Goal: Task Accomplishment & Management: Use online tool/utility

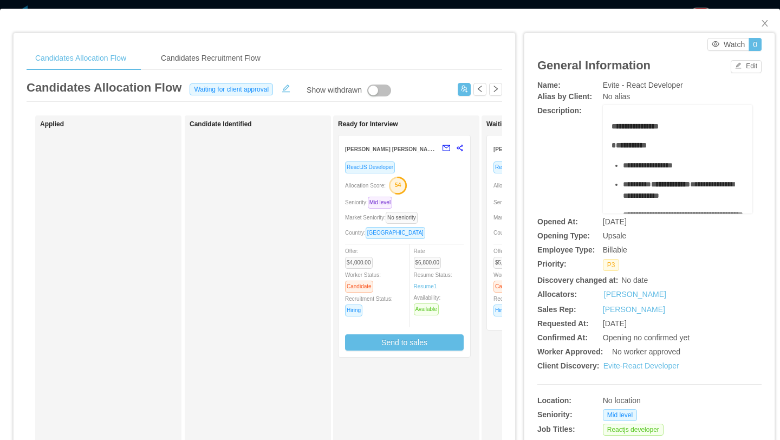
scroll to position [0, 54]
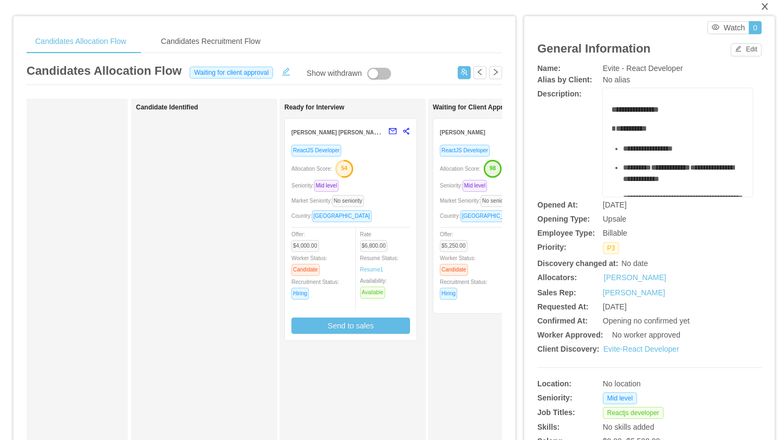
click at [764, 9] on icon "icon: close" at bounding box center [765, 6] width 9 height 9
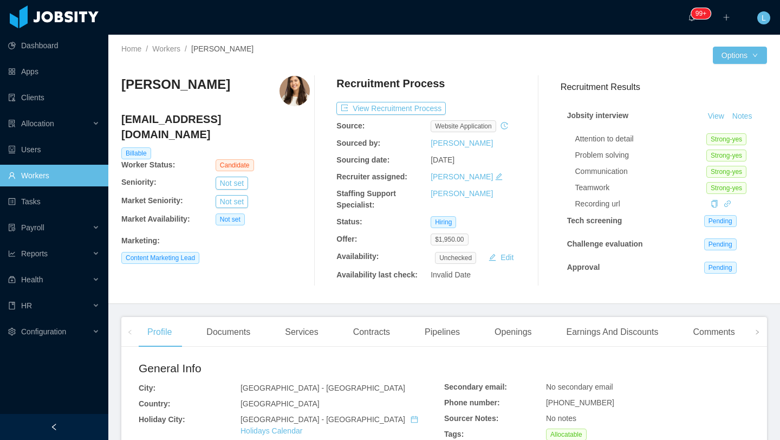
drag, startPoint x: 278, startPoint y: 119, endPoint x: 121, endPoint y: 120, distance: 156.6
click at [121, 120] on h4 "[EMAIL_ADDRESS][DOMAIN_NAME]" at bounding box center [215, 127] width 189 height 30
copy h4 "[EMAIL_ADDRESS][DOMAIN_NAME]"
click at [273, 159] on div "Candidate" at bounding box center [247, 165] width 63 height 12
drag, startPoint x: 279, startPoint y: 123, endPoint x: 122, endPoint y: 121, distance: 157.1
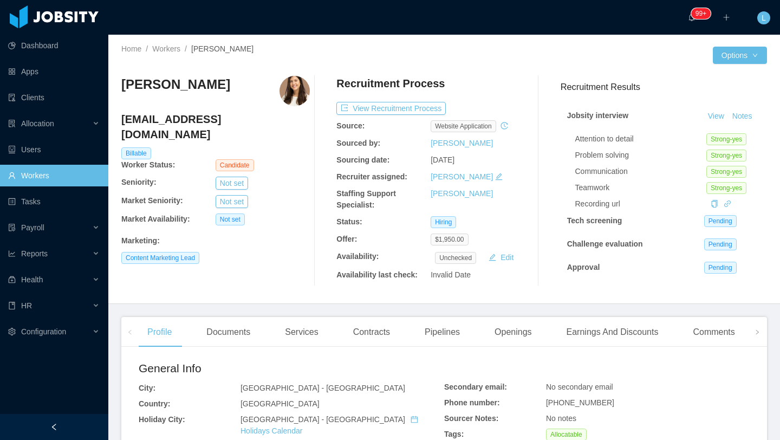
click at [122, 121] on h4 "[EMAIL_ADDRESS][DOMAIN_NAME]" at bounding box center [215, 127] width 189 height 30
copy h4 "[EMAIL_ADDRESS][DOMAIN_NAME]"
click at [61, 132] on div "Allocation" at bounding box center [54, 124] width 108 height 22
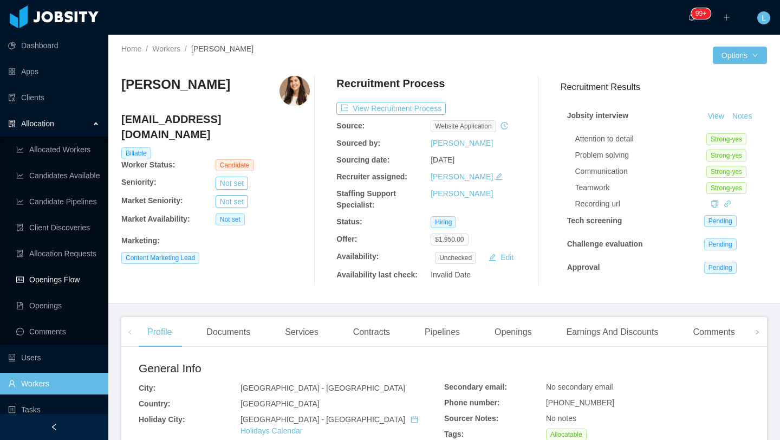
click at [69, 278] on link "Openings Flow" at bounding box center [57, 280] width 83 height 22
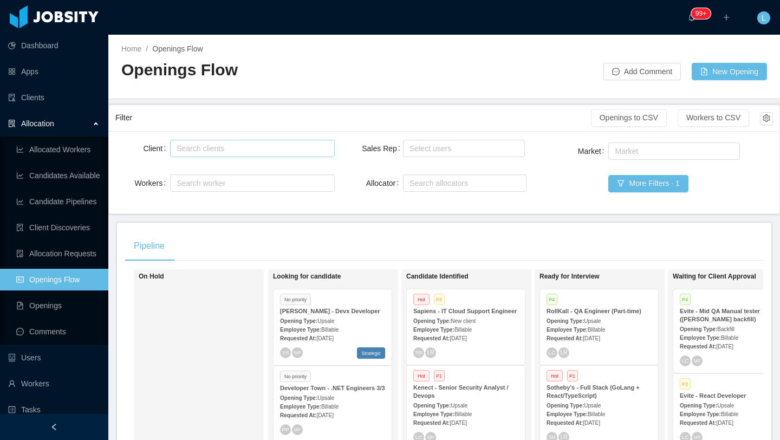
click at [199, 147] on div "Search clients" at bounding box center [250, 148] width 146 height 11
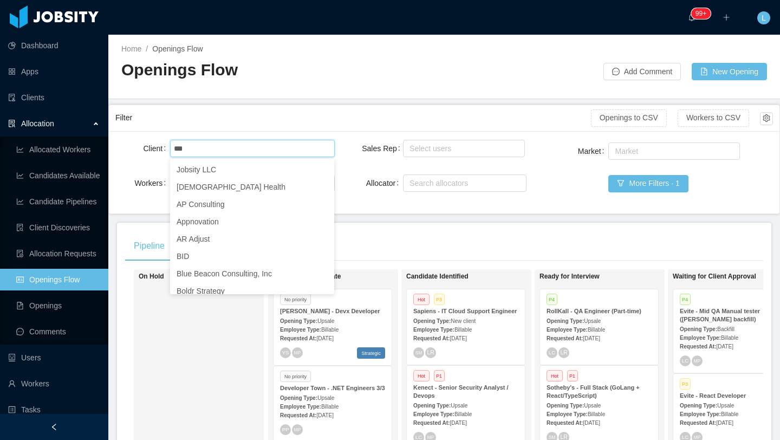
type input "****"
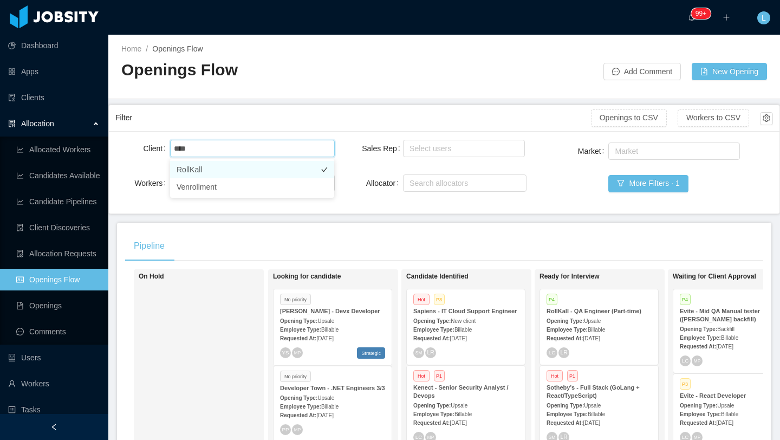
click at [229, 170] on li "RollKall" at bounding box center [252, 169] width 164 height 17
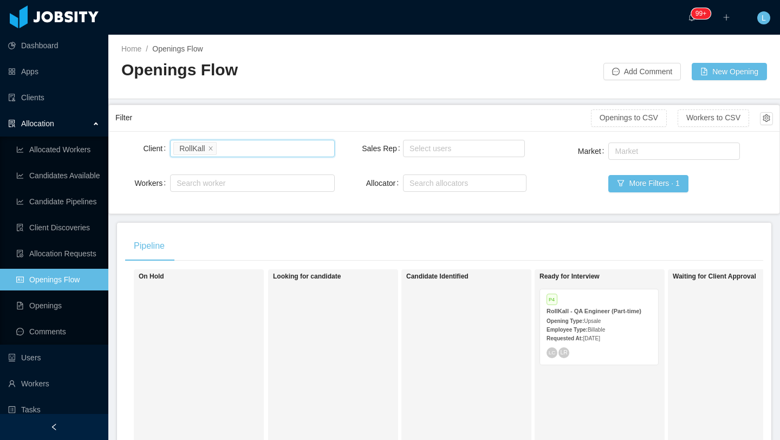
click at [604, 328] on span "Billable" at bounding box center [596, 330] width 17 height 6
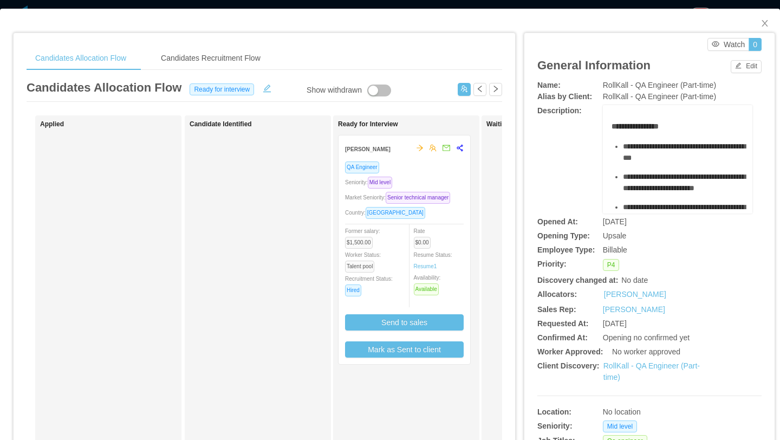
click at [455, 219] on div "Country: [GEOGRAPHIC_DATA]" at bounding box center [404, 212] width 119 height 12
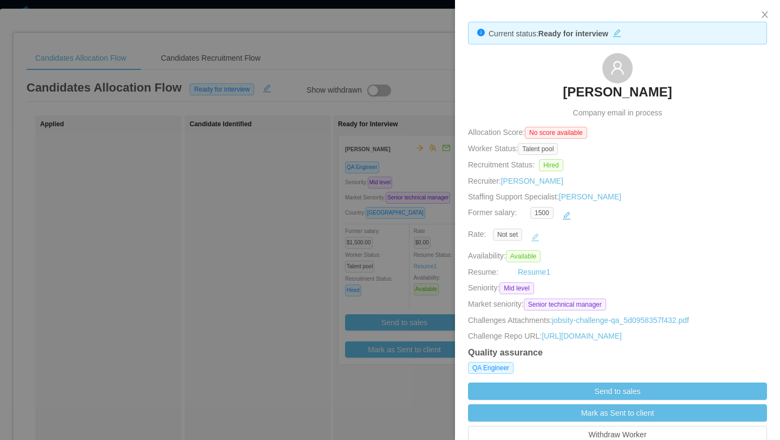
click at [537, 239] on button "button" at bounding box center [535, 237] width 17 height 17
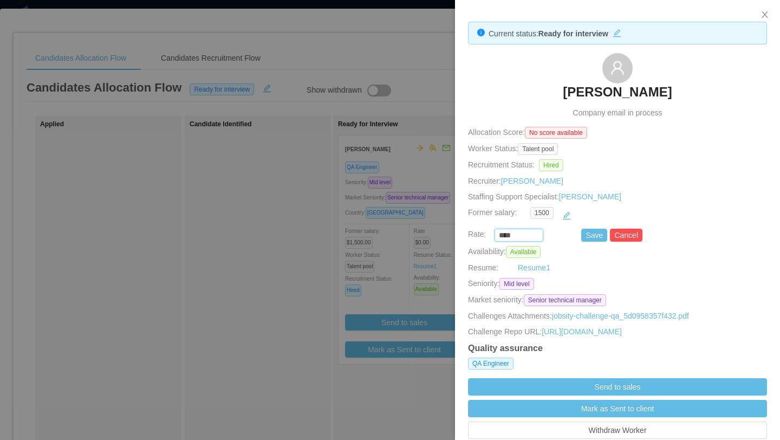
drag, startPoint x: 525, startPoint y: 233, endPoint x: 471, endPoint y: 233, distance: 54.2
click at [471, 233] on div "**** Save Cancel" at bounding box center [605, 235] width 299 height 13
type input "*******"
click at [595, 236] on button "Save" at bounding box center [594, 235] width 26 height 13
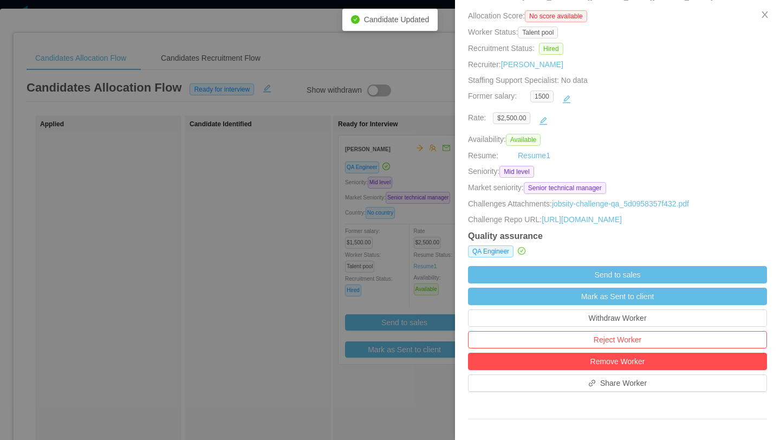
scroll to position [117, 0]
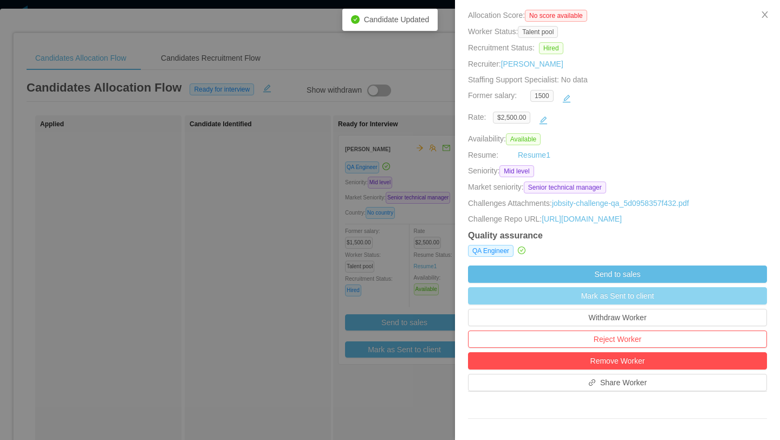
click at [637, 304] on button "Mark as Sent to client" at bounding box center [617, 295] width 299 height 17
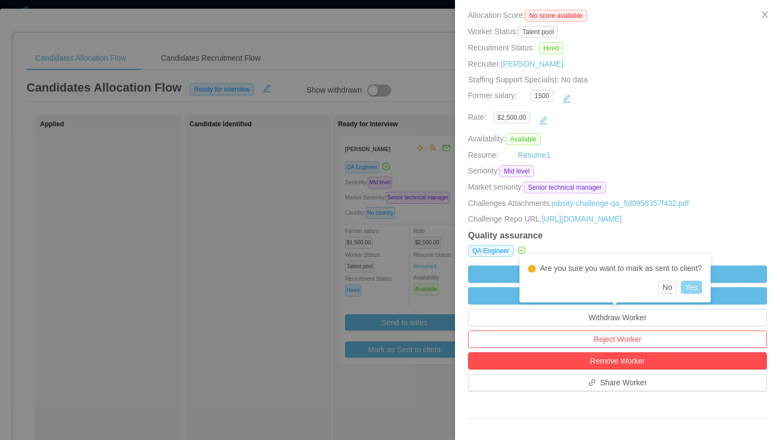
click at [694, 289] on button "Yes" at bounding box center [691, 287] width 21 height 13
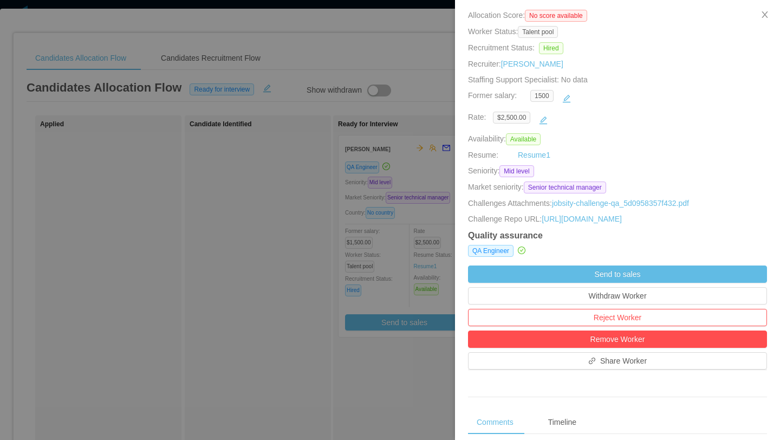
scroll to position [0, 0]
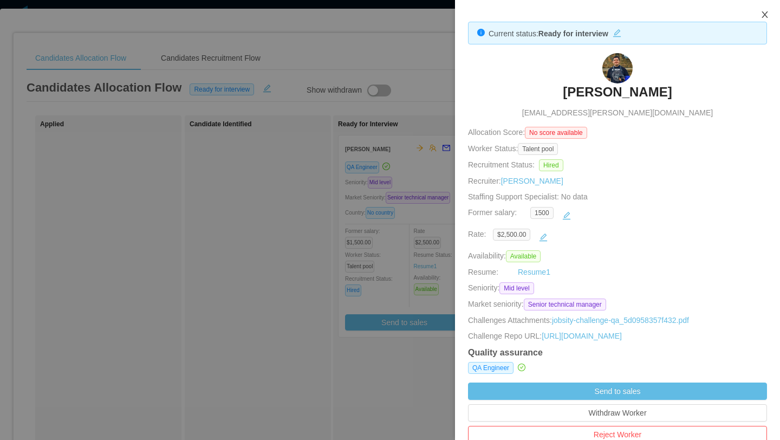
click at [765, 15] on icon "icon: close" at bounding box center [765, 14] width 9 height 9
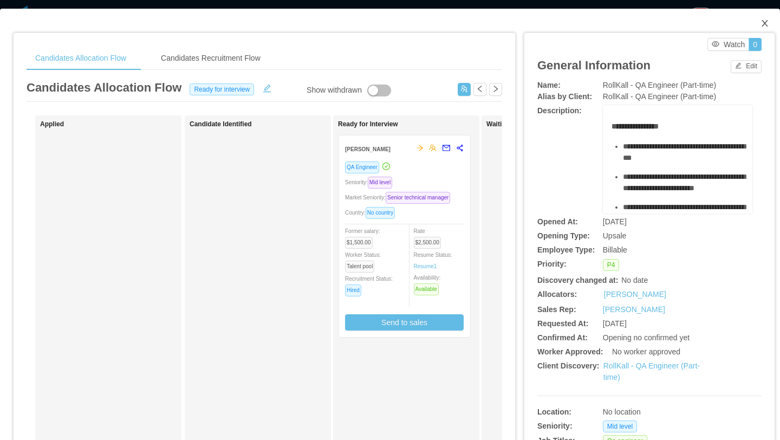
click at [761, 26] on icon "icon: close" at bounding box center [765, 23] width 9 height 9
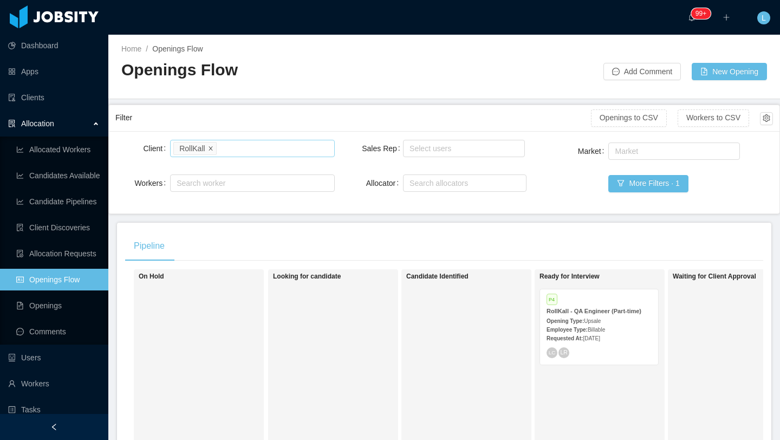
click at [210, 147] on icon "icon: close" at bounding box center [211, 148] width 4 height 4
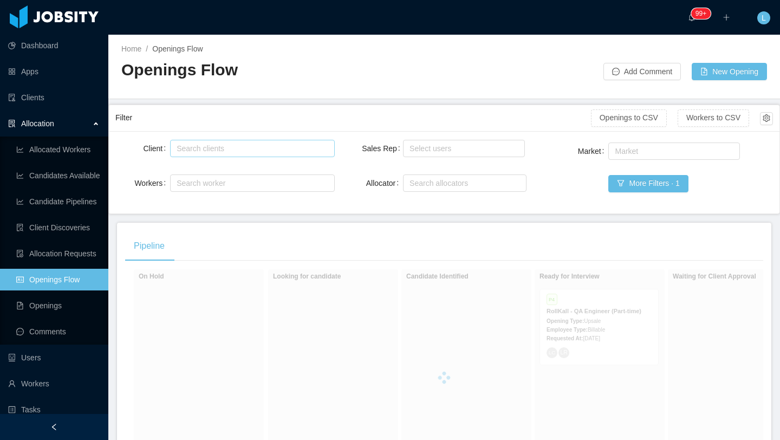
click at [210, 147] on div "Search clients" at bounding box center [250, 148] width 146 height 11
type input "*****"
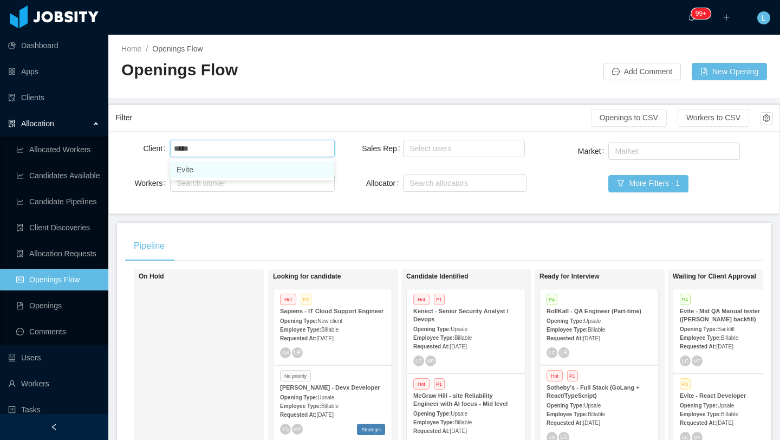
click at [249, 171] on li "Evite" at bounding box center [252, 169] width 164 height 17
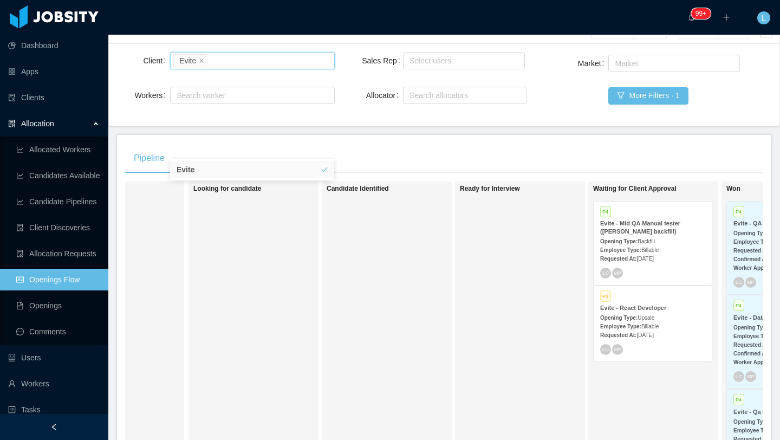
scroll to position [0, 81]
click at [662, 264] on div "P4 Evite - Mid QA Manual tester ([PERSON_NAME] backfill) Opening Type: Backfill…" at bounding box center [652, 243] width 118 height 83
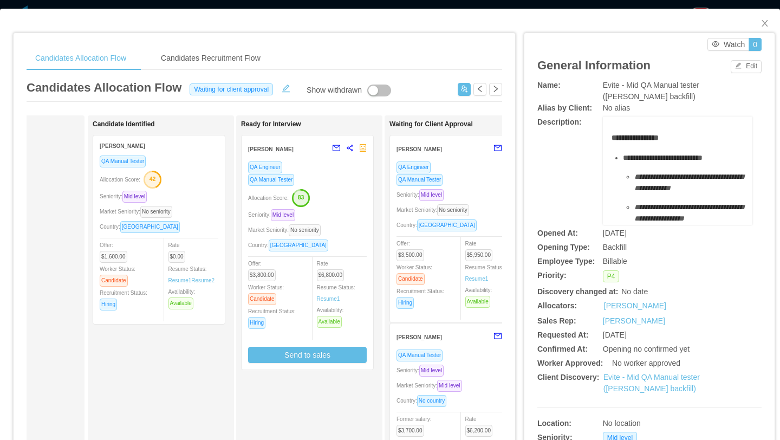
scroll to position [0, 166]
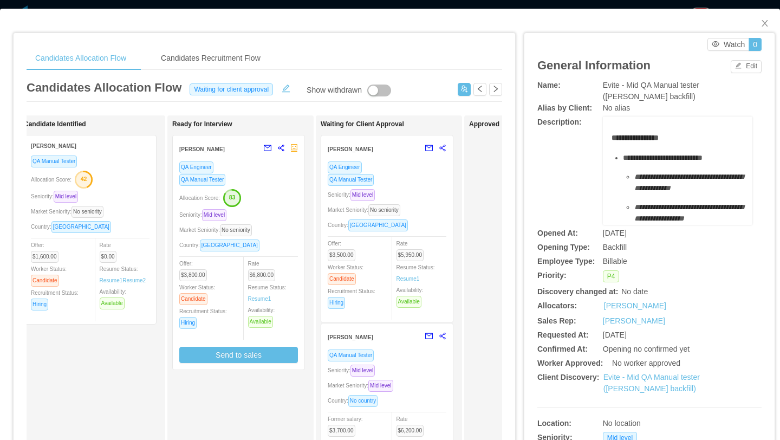
click at [437, 215] on div "Market Seniority: No seniority" at bounding box center [387, 210] width 119 height 12
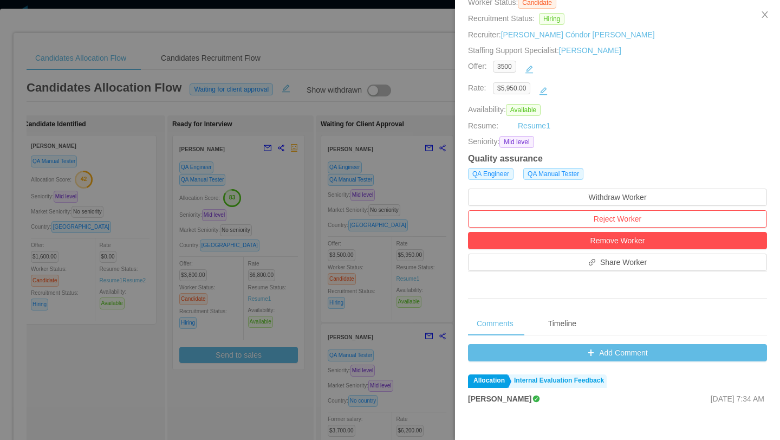
scroll to position [203, 0]
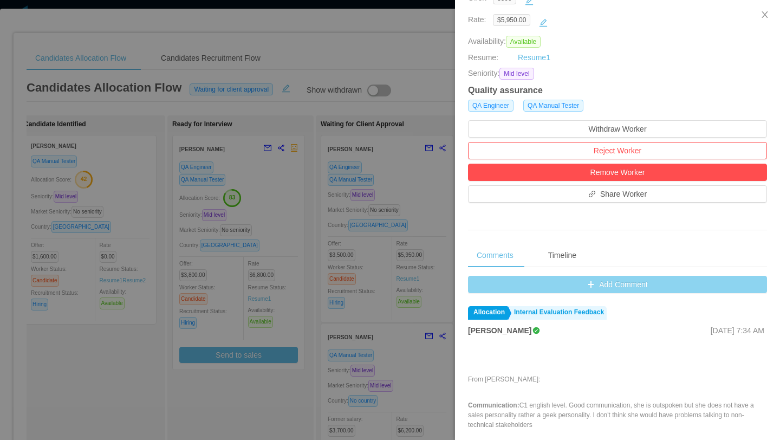
click at [608, 288] on button "Add Comment" at bounding box center [617, 284] width 299 height 17
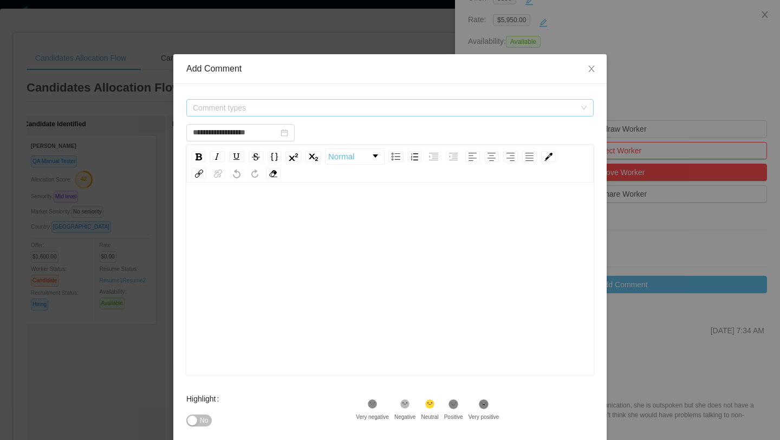
click at [385, 100] on span "Comment types" at bounding box center [386, 108] width 387 height 16
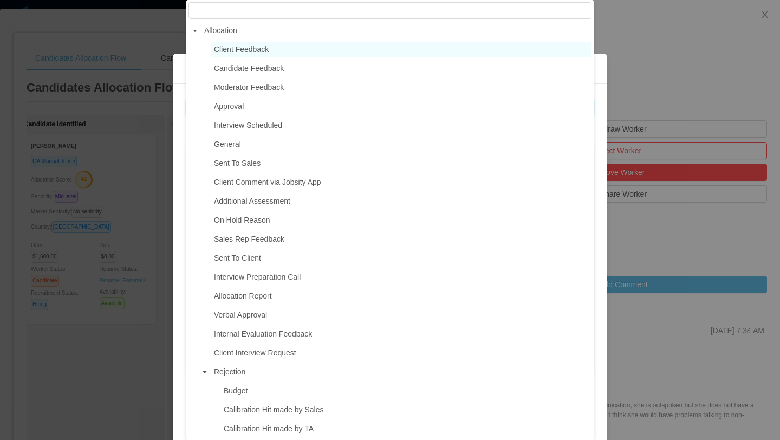
click at [262, 49] on span "Client Feedback" at bounding box center [241, 49] width 55 height 9
type input "**********"
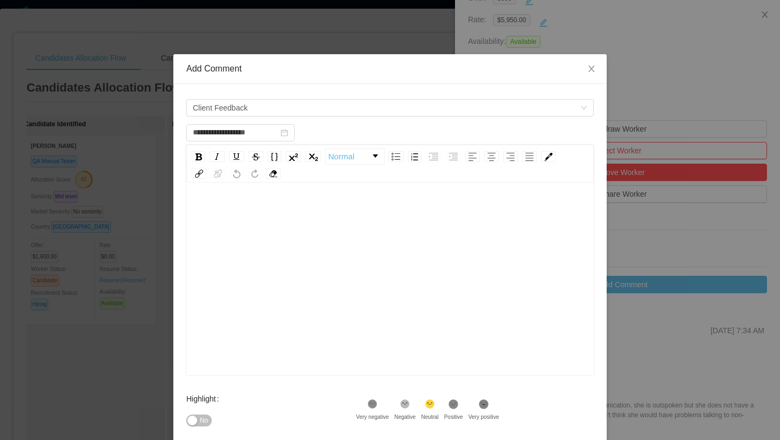
click at [257, 214] on div "rdw-editor" at bounding box center [390, 212] width 391 height 22
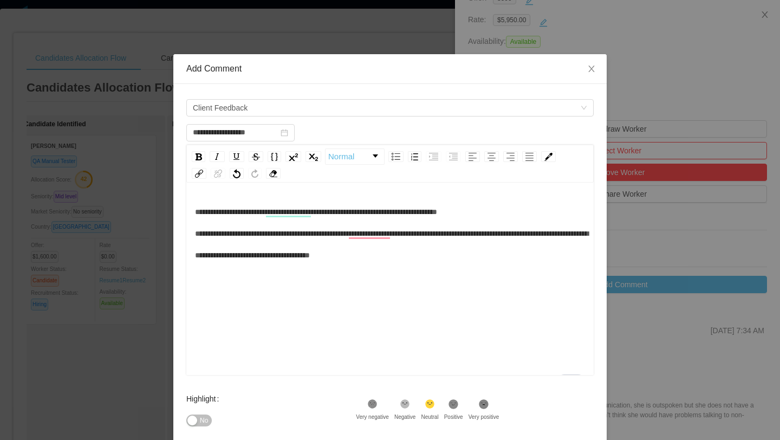
click at [399, 227] on div "**********" at bounding box center [390, 233] width 391 height 65
click at [475, 256] on div "**********" at bounding box center [390, 233] width 391 height 65
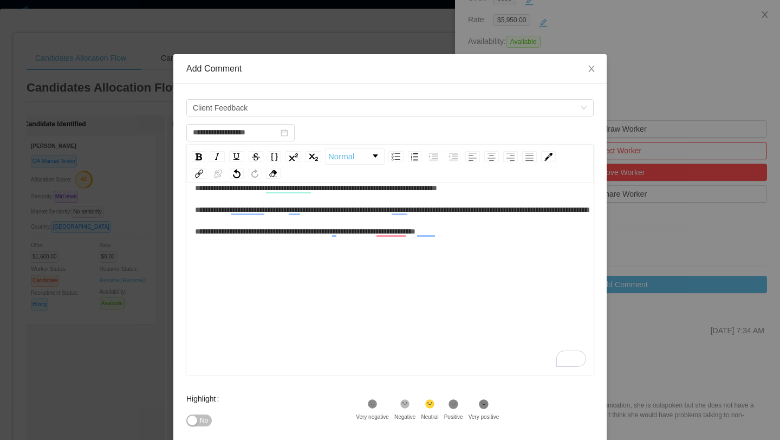
scroll to position [115, 0]
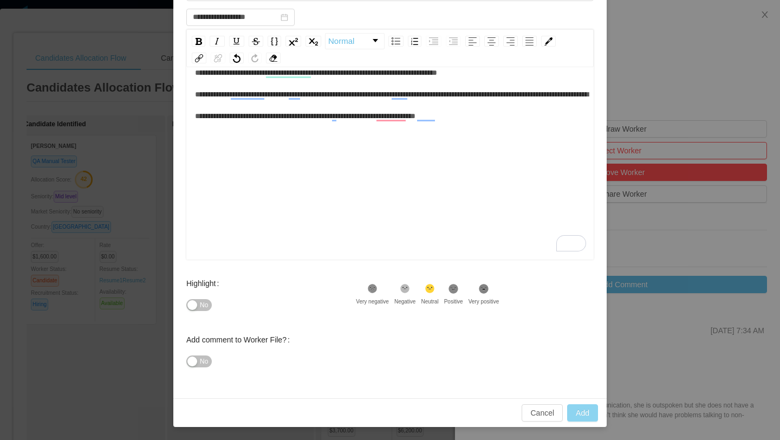
type input "**********"
click at [579, 418] on button "Add" at bounding box center [582, 412] width 31 height 17
